Goal: Navigation & Orientation: Find specific page/section

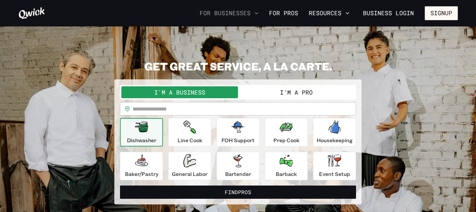
click at [233, 8] on nav "For Businesses For Pros Resources Business Login Signup" at bounding box center [327, 13] width 261 height 14
click at [294, 92] on button "I'm a Pro" at bounding box center [296, 92] width 117 height 12
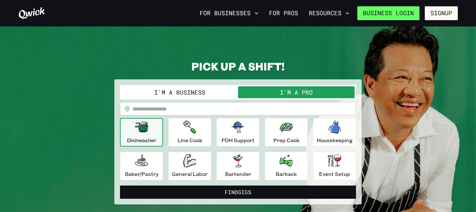
click at [374, 14] on link "Business Login" at bounding box center [388, 13] width 62 height 14
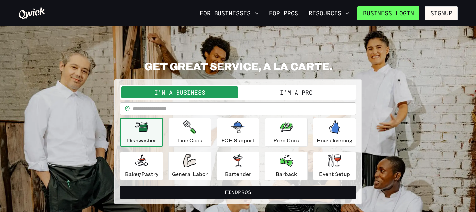
click at [373, 14] on link "Business Login" at bounding box center [388, 13] width 62 height 14
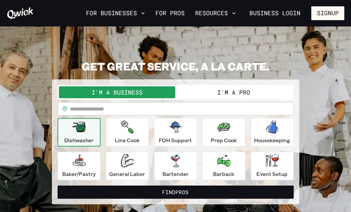
click at [239, 89] on button "I'm a Pro" at bounding box center [234, 92] width 117 height 12
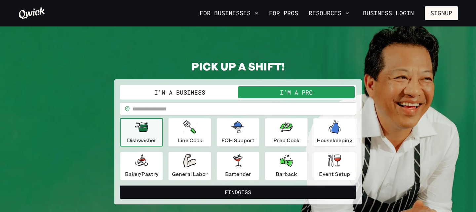
click at [311, 91] on button "I'm a Pro" at bounding box center [296, 92] width 117 height 12
click at [282, 11] on link "For Pros" at bounding box center [284, 13] width 34 height 11
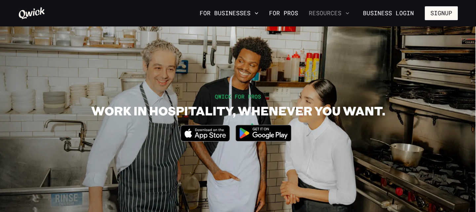
click at [321, 15] on button "Resources" at bounding box center [329, 13] width 46 height 11
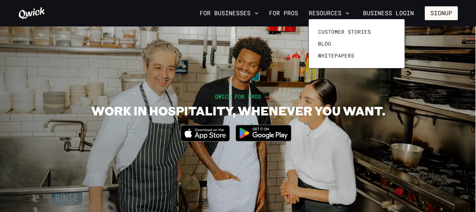
click at [293, 13] on div at bounding box center [238, 106] width 476 height 212
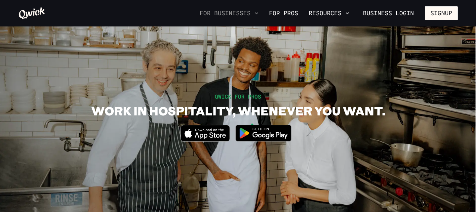
click at [239, 16] on button "For Businesses" at bounding box center [229, 13] width 64 height 11
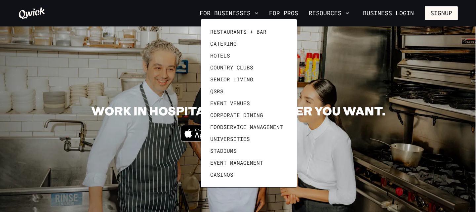
click at [153, 66] on div at bounding box center [238, 106] width 476 height 212
